Goal: Task Accomplishment & Management: Use online tool/utility

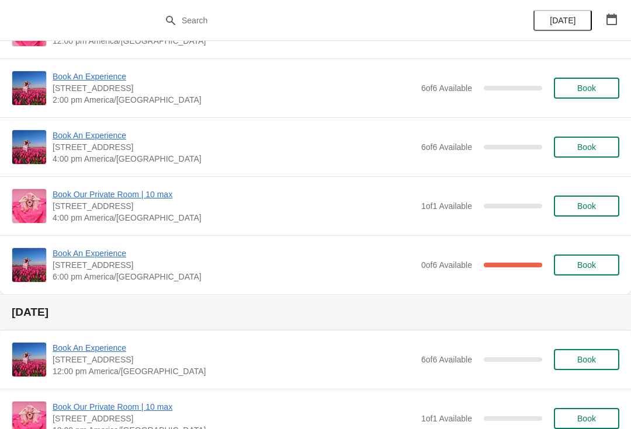
scroll to position [2624, 0]
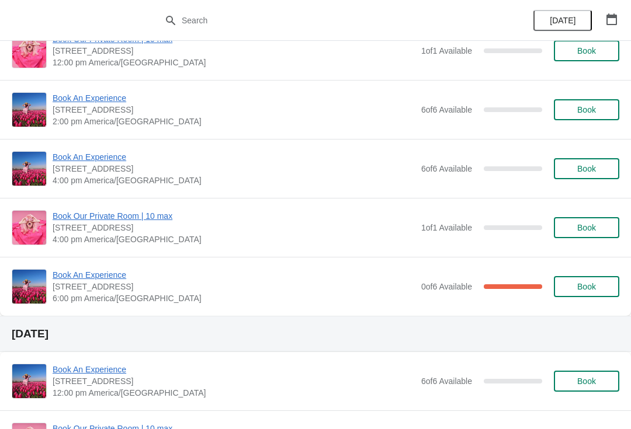
click at [74, 276] on span "Book An Experience" at bounding box center [234, 275] width 363 height 12
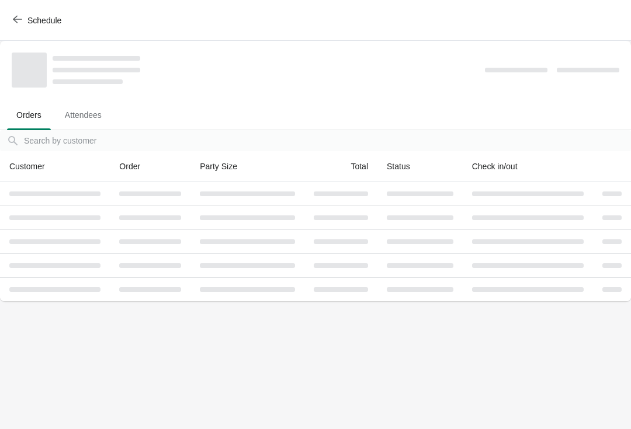
scroll to position [0, 0]
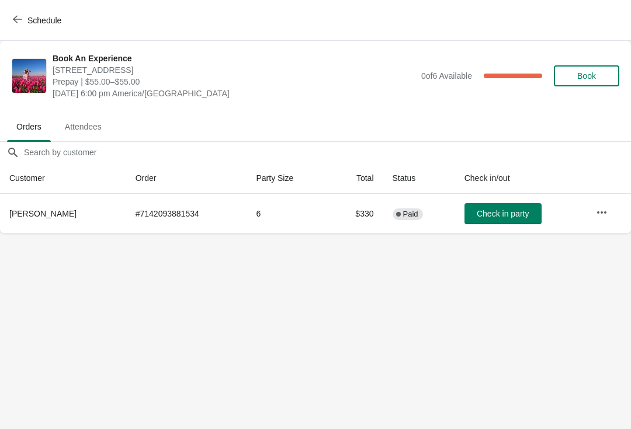
click at [9, 10] on button "Schedule" at bounding box center [38, 20] width 65 height 21
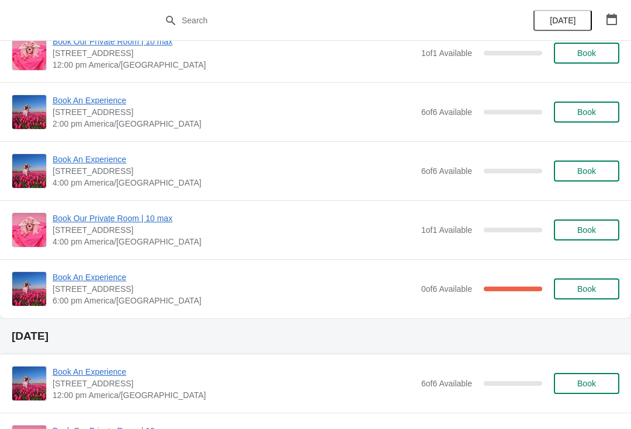
scroll to position [2625, 0]
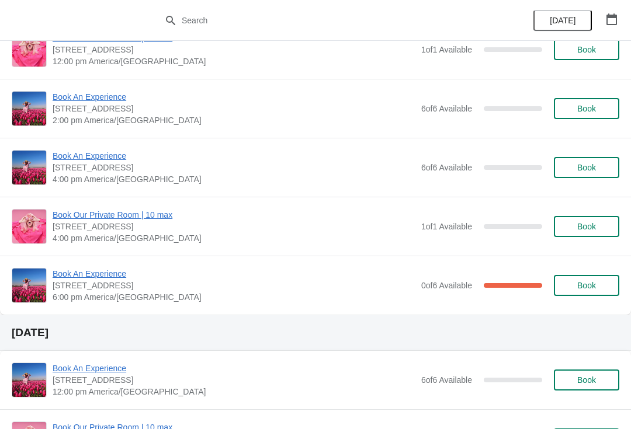
click at [66, 276] on span "Book An Experience" at bounding box center [234, 274] width 363 height 12
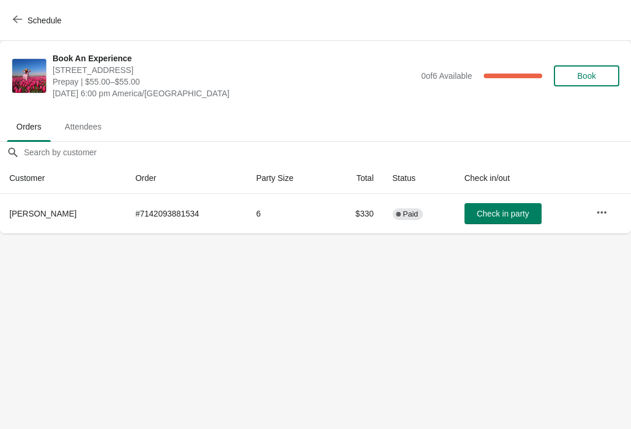
click at [84, 135] on span "Attendees" at bounding box center [82, 126] width 55 height 21
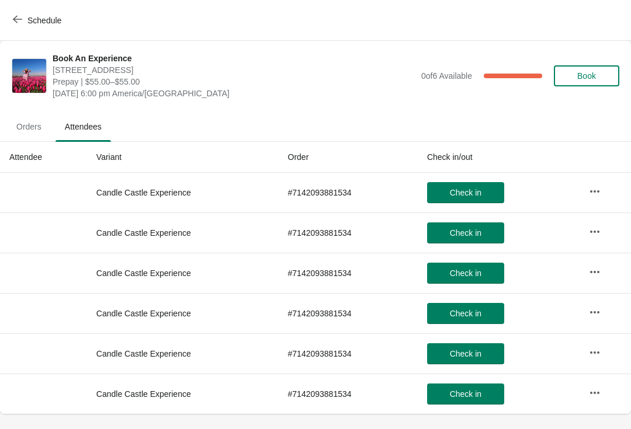
click at [26, 128] on span "Orders" at bounding box center [29, 126] width 44 height 21
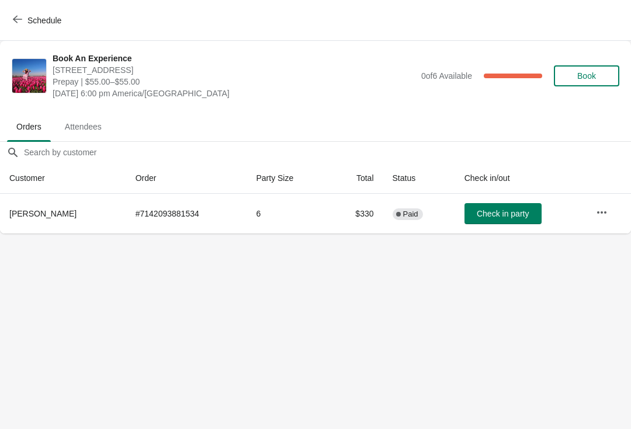
click at [602, 215] on icon "button" at bounding box center [602, 213] width 12 height 12
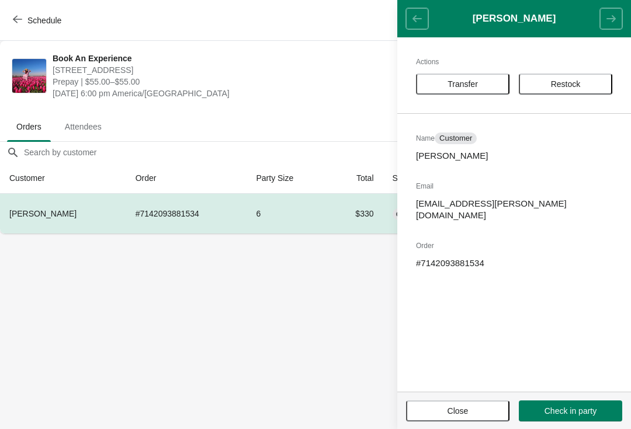
click at [295, 304] on body "Schedule Book An Experience [STREET_ADDRESS] Prepay | $55.00–$55.00 [DATE] 6:00…" at bounding box center [315, 214] width 631 height 429
click at [342, 36] on div "Schedule" at bounding box center [315, 20] width 631 height 41
click at [452, 415] on span "Close" at bounding box center [457, 410] width 21 height 9
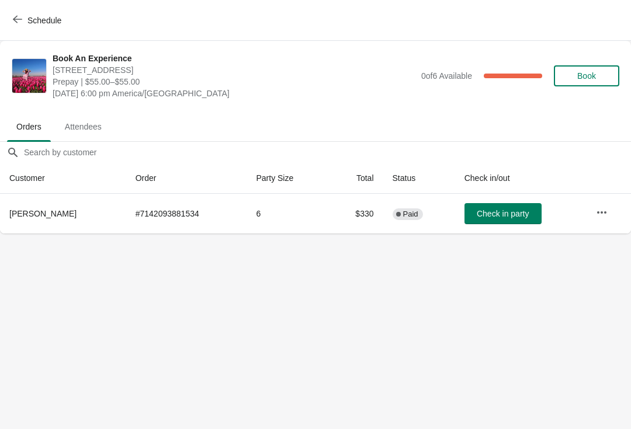
click at [584, 67] on button "Book" at bounding box center [586, 75] width 65 height 21
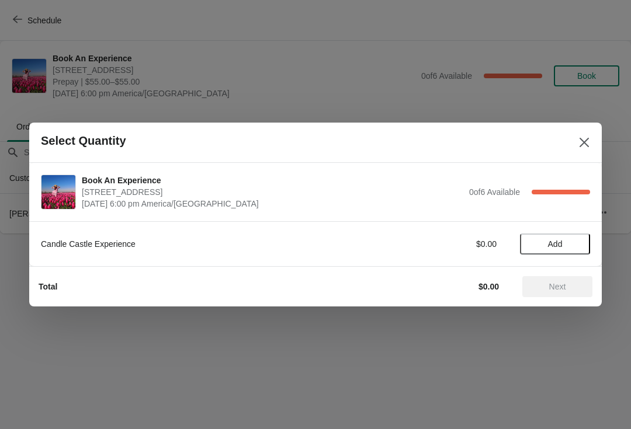
click at [548, 254] on button "Add" at bounding box center [555, 244] width 70 height 21
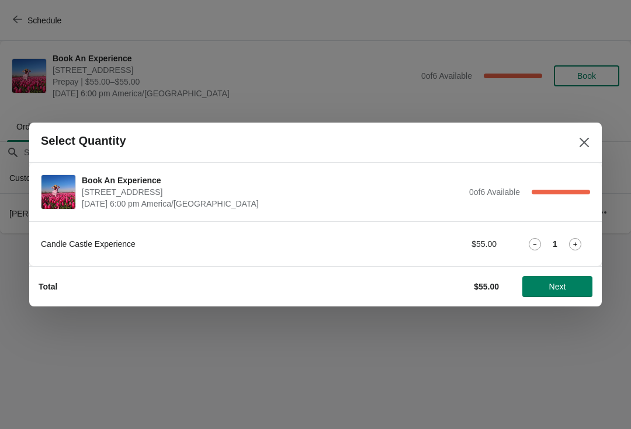
click at [571, 244] on icon at bounding box center [575, 244] width 12 height 12
click at [546, 285] on span "Next" at bounding box center [556, 286] width 51 height 9
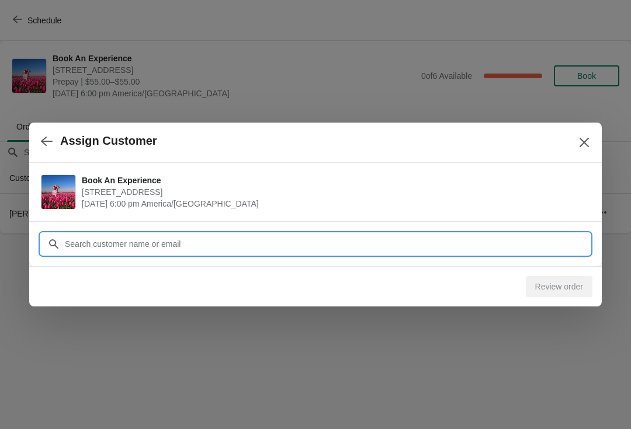
click at [191, 244] on input "Customer" at bounding box center [327, 244] width 526 height 21
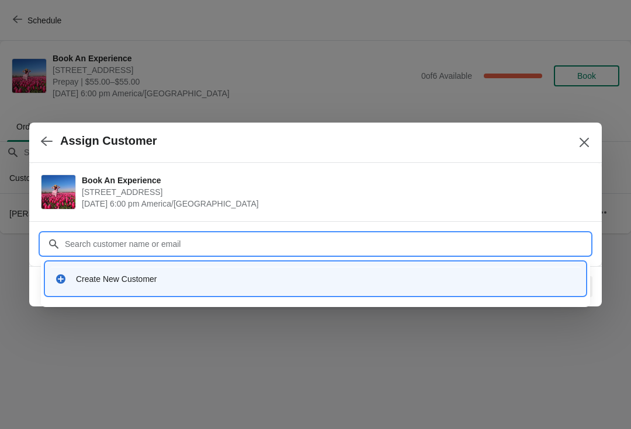
click at [33, 303] on div "Review order" at bounding box center [315, 286] width 572 height 40
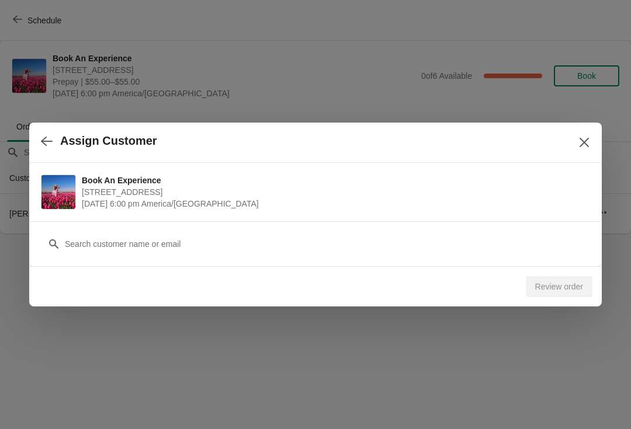
click at [51, 144] on icon "button" at bounding box center [47, 141] width 12 height 12
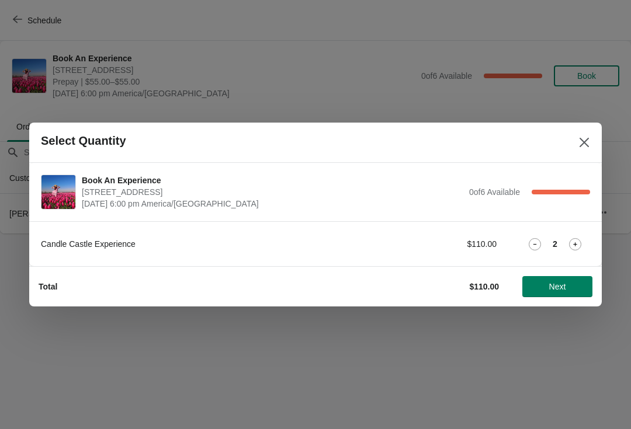
click at [577, 145] on button "Close" at bounding box center [584, 142] width 21 height 21
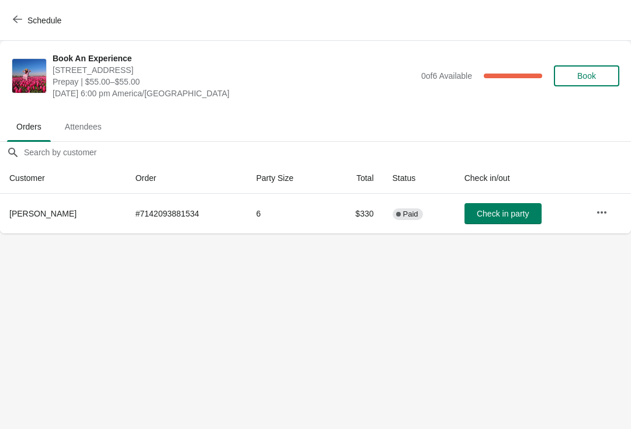
click at [22, 10] on button "Schedule" at bounding box center [38, 20] width 65 height 21
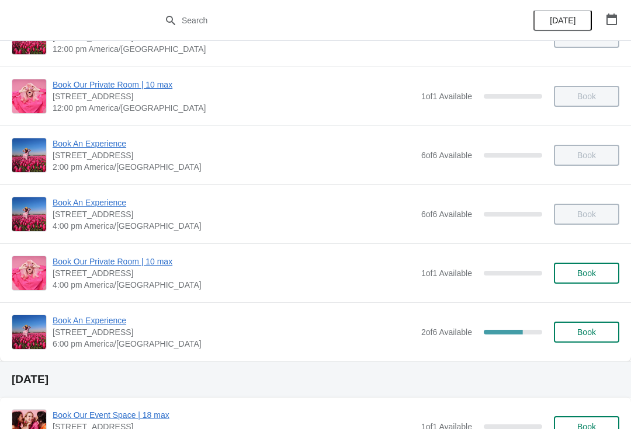
scroll to position [193, 0]
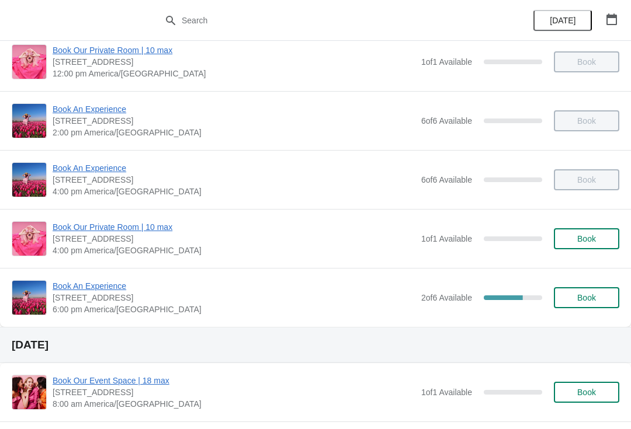
click at [77, 283] on span "Book An Experience" at bounding box center [234, 286] width 363 height 12
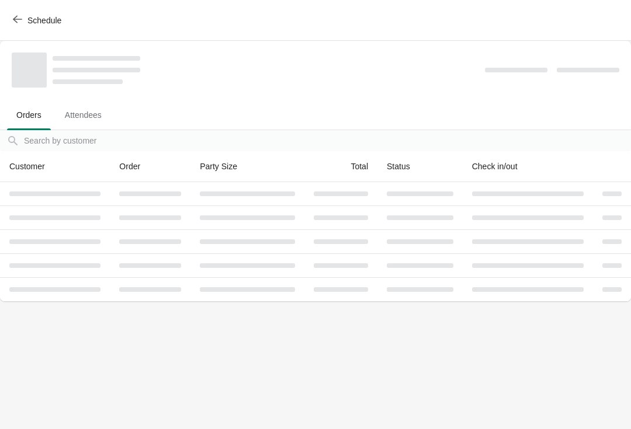
scroll to position [0, 0]
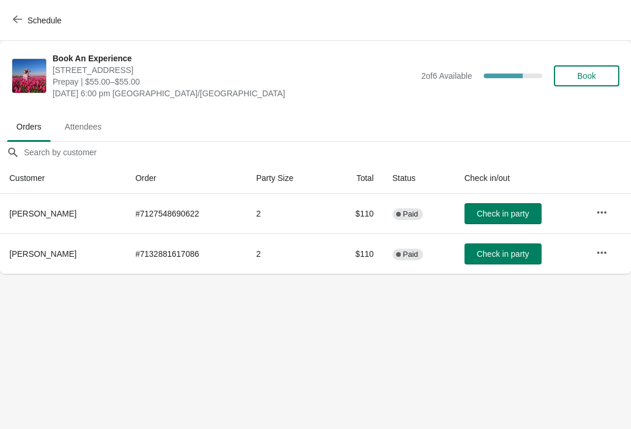
click at [499, 255] on span "Check in party" at bounding box center [503, 253] width 52 height 9
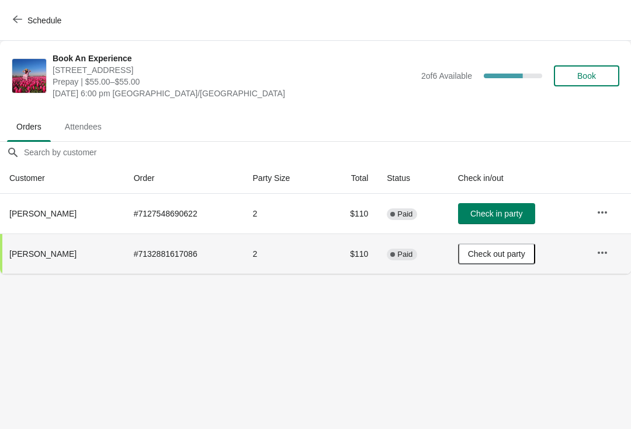
click at [491, 219] on button "Check in party" at bounding box center [496, 213] width 77 height 21
